Goal: Information Seeking & Learning: Learn about a topic

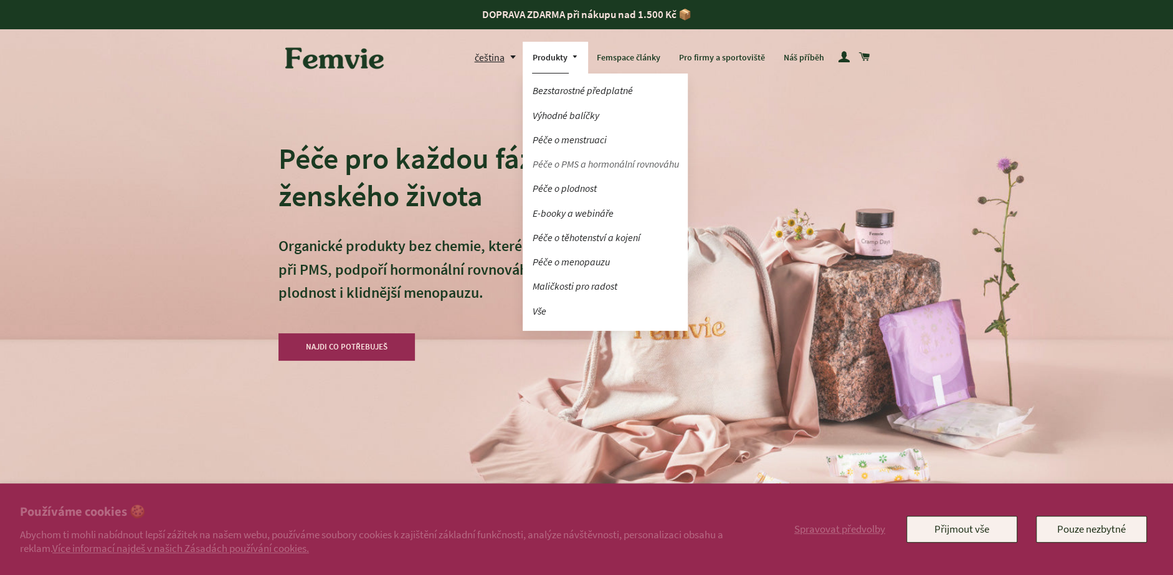
click at [567, 161] on link "Péče o PMS a hormonální rovnováhu" at bounding box center [604, 164] width 165 height 22
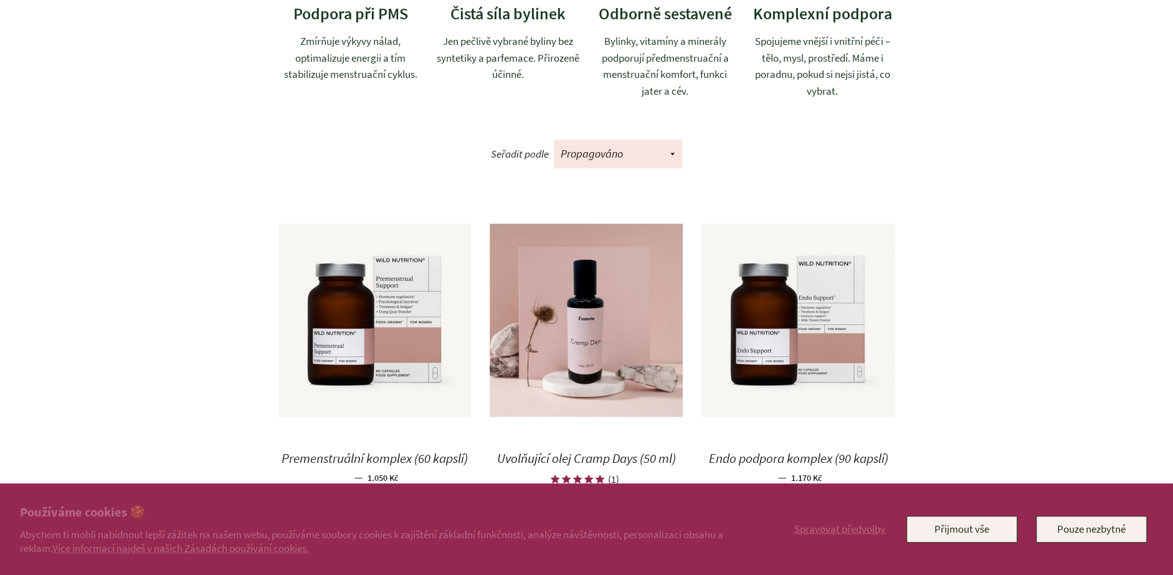
scroll to position [493, 0]
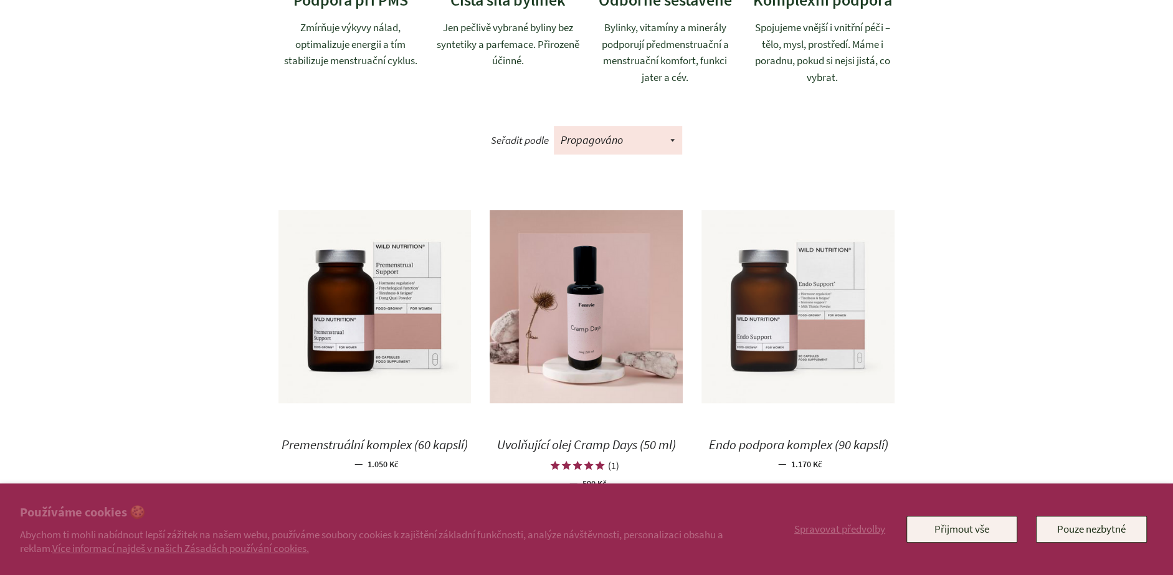
click at [830, 336] on img at bounding box center [797, 306] width 193 height 193
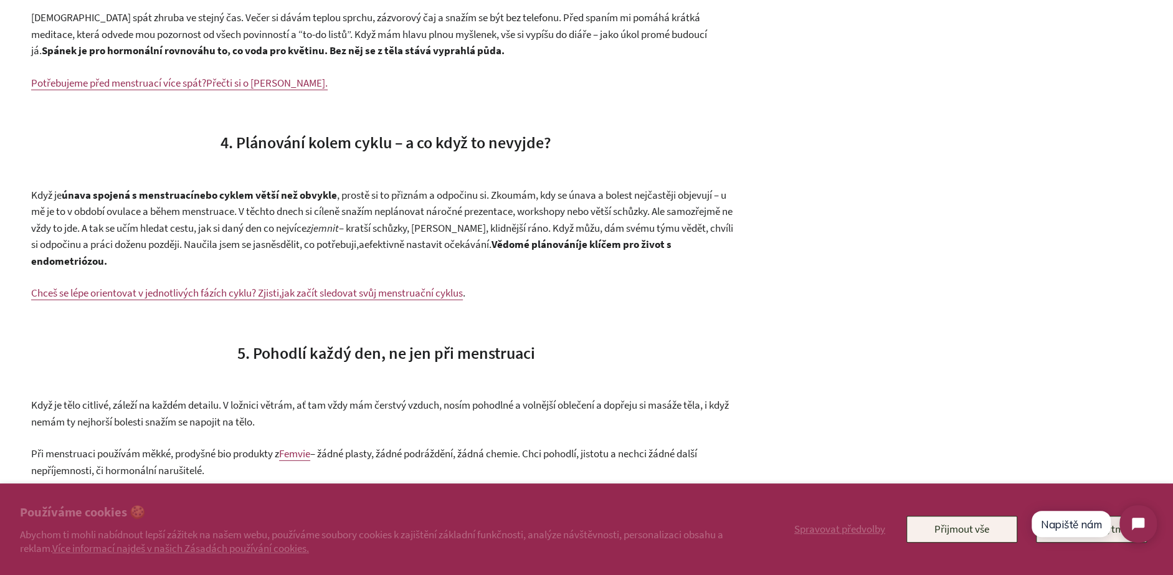
scroll to position [2501, 0]
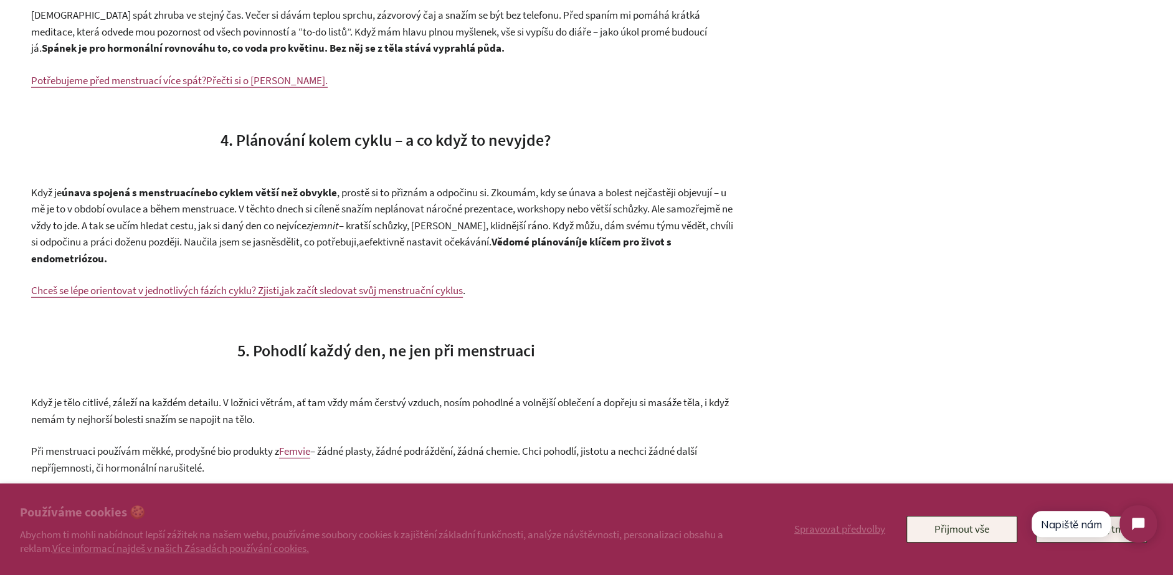
click at [374, 297] on span "jak začít sledovat svůj menstruační cyklus" at bounding box center [371, 290] width 181 height 14
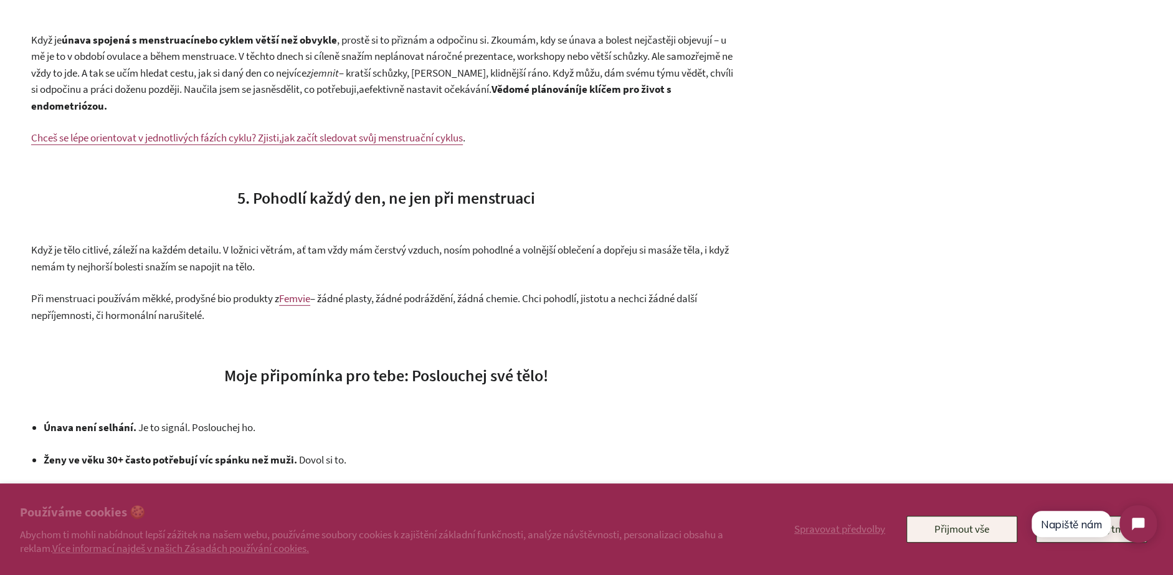
click at [309, 305] on span "Femvie" at bounding box center [294, 298] width 31 height 14
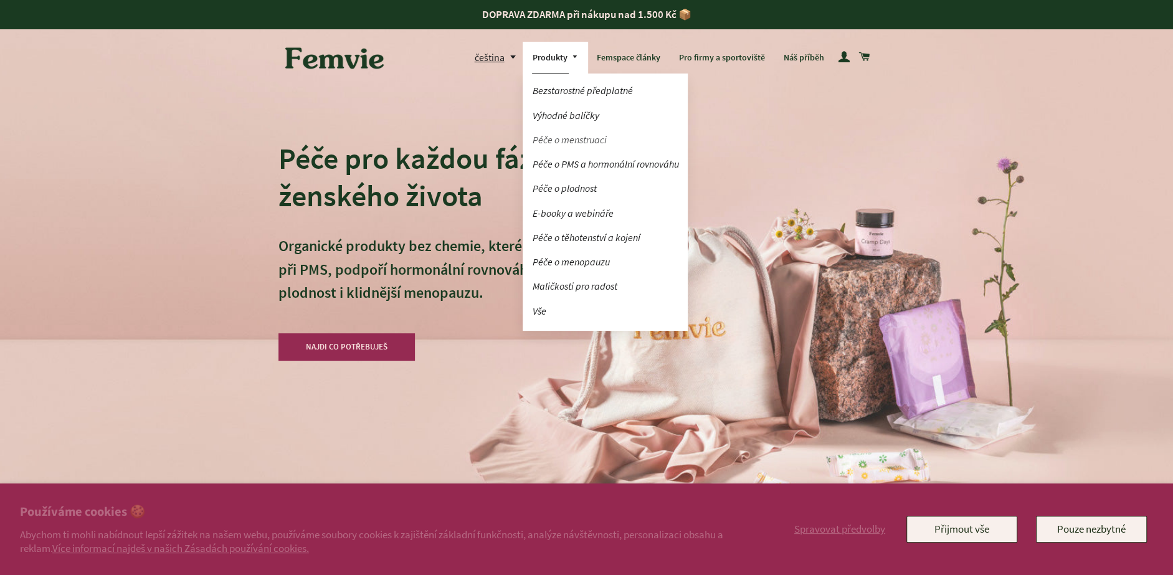
click at [552, 138] on link "Péče o menstruaci" at bounding box center [604, 140] width 165 height 22
